Goal: Information Seeking & Learning: Learn about a topic

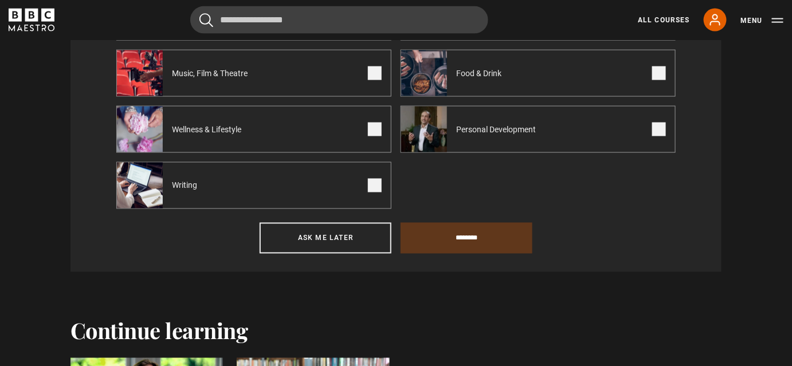
scroll to position [579, 0]
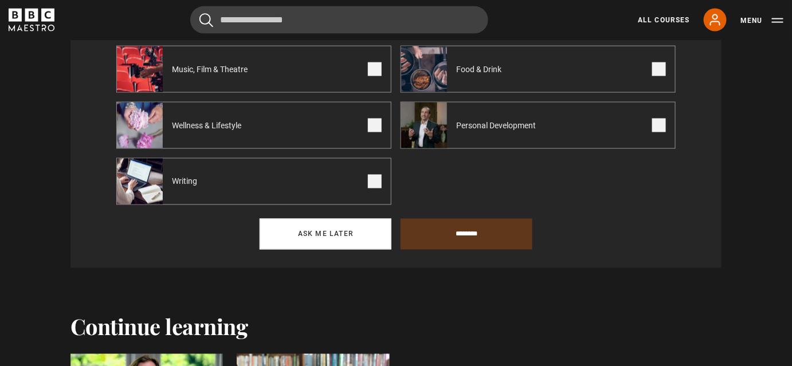
click at [306, 235] on button "Ask me later" at bounding box center [326, 234] width 132 height 31
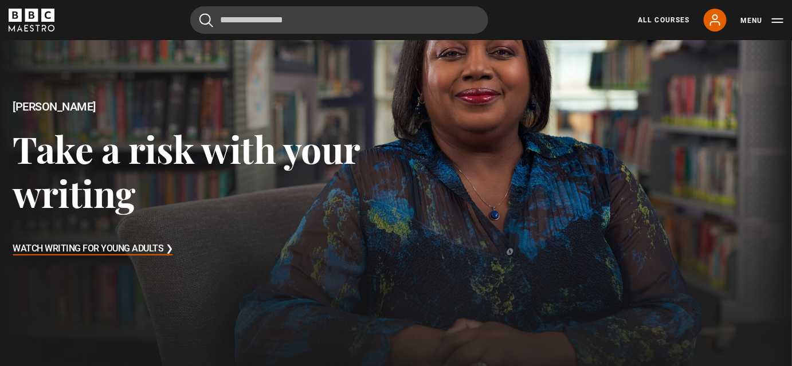
scroll to position [106, 0]
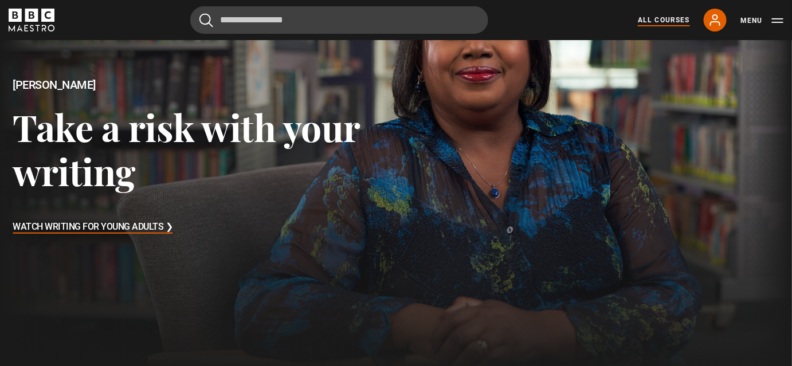
click at [642, 23] on link "All Courses" at bounding box center [664, 20] width 52 height 10
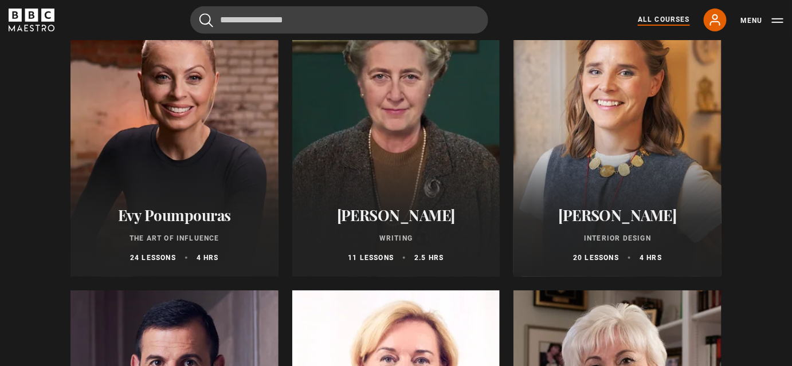
scroll to position [159, 0]
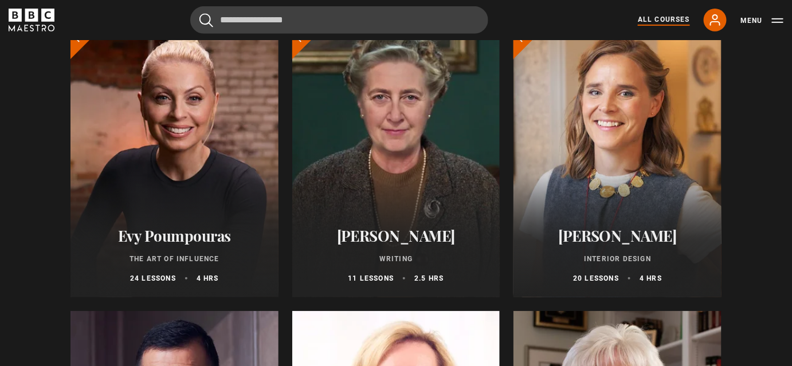
click at [600, 177] on div at bounding box center [618, 159] width 208 height 275
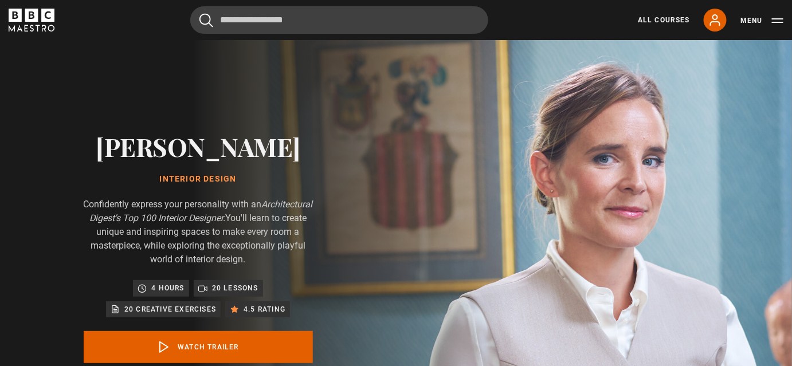
scroll to position [5, 0]
